Goal: Information Seeking & Learning: Find specific fact

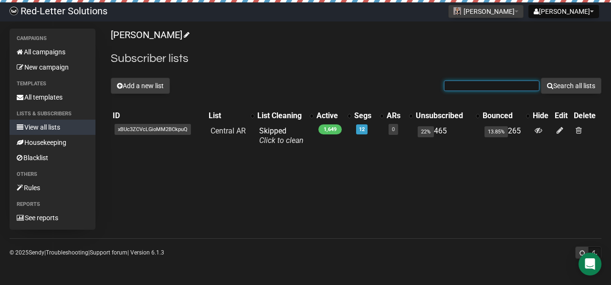
click at [497, 83] on input "text" at bounding box center [491, 86] width 95 height 10
paste input "aaronmarsh1980@gmail.com"
type input "aaronmarsh1980@gmail.com"
click at [540, 78] on button "Search all lists" at bounding box center [570, 86] width 61 height 16
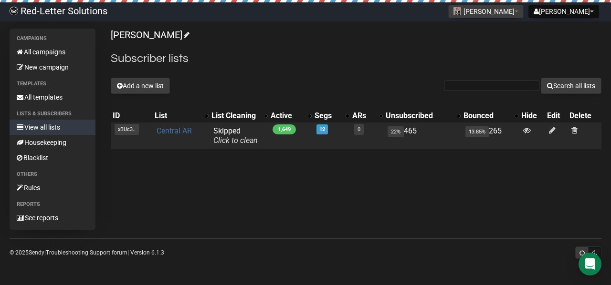
click at [183, 130] on link "Central AR" at bounding box center [173, 130] width 35 height 9
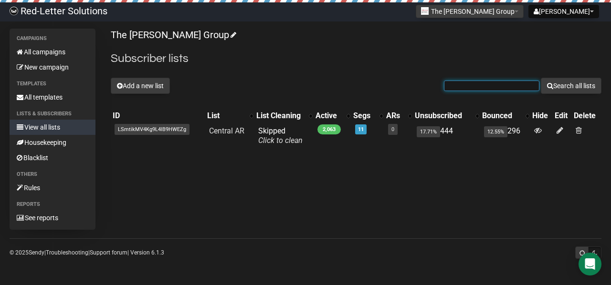
click at [492, 84] on input "text" at bounding box center [491, 86] width 95 height 10
paste input "[EMAIL_ADDRESS][DOMAIN_NAME]"
type input "[EMAIL_ADDRESS][DOMAIN_NAME]"
click at [540, 78] on button "Search all lists" at bounding box center [570, 86] width 61 height 16
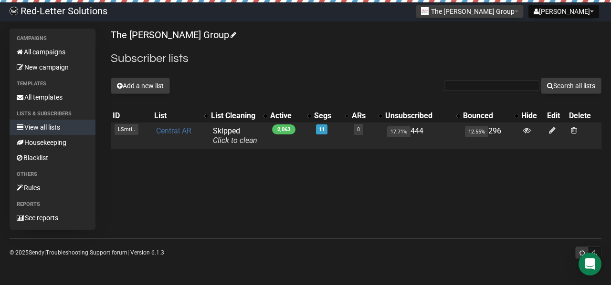
click at [185, 130] on link "Central AR" at bounding box center [173, 130] width 35 height 9
click at [179, 131] on link "Central AR" at bounding box center [173, 130] width 35 height 9
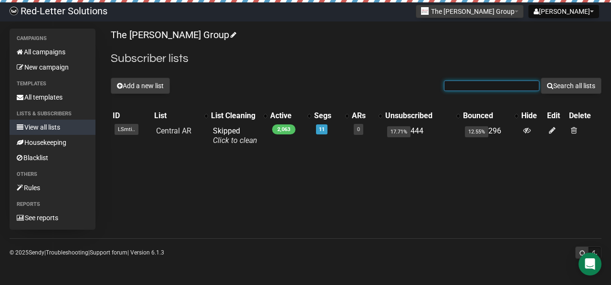
click at [466, 85] on input "text" at bounding box center [491, 86] width 95 height 10
paste input "aaronmarsh1980@gmail.com"
type input "aaronmarsh1980@gmail.com"
click at [540, 78] on button "Search all lists" at bounding box center [570, 86] width 61 height 16
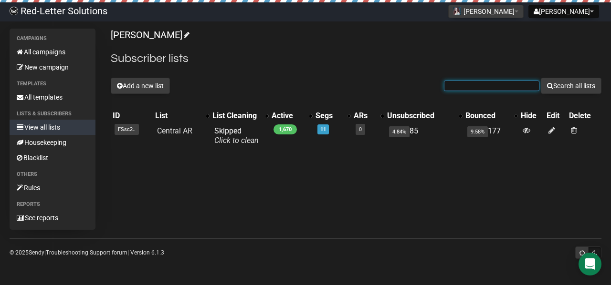
click at [481, 81] on input "text" at bounding box center [491, 86] width 95 height 10
paste input "[EMAIL_ADDRESS][DOMAIN_NAME]"
type input "[EMAIL_ADDRESS][DOMAIN_NAME]"
click at [540, 78] on button "Search all lists" at bounding box center [570, 86] width 61 height 16
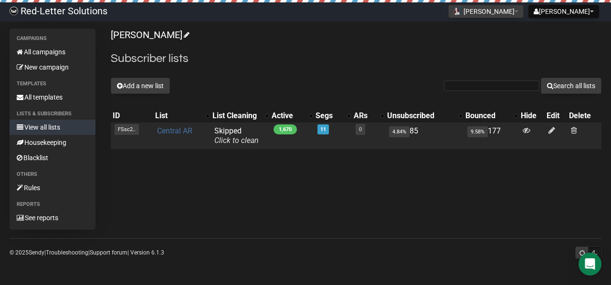
click at [181, 134] on link "Central AR" at bounding box center [174, 130] width 35 height 9
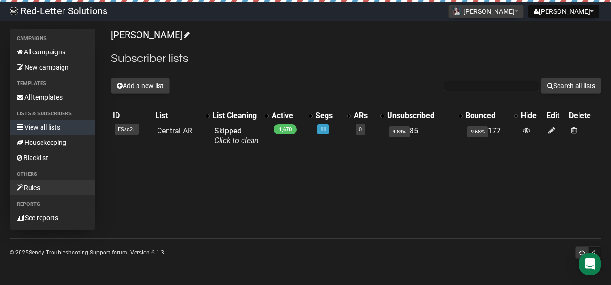
click at [37, 185] on link "Rules" at bounding box center [53, 187] width 86 height 15
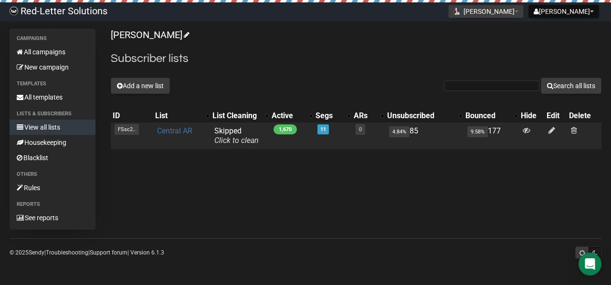
click at [177, 128] on link "Central AR" at bounding box center [174, 130] width 35 height 9
